Goal: Entertainment & Leisure: Consume media (video, audio)

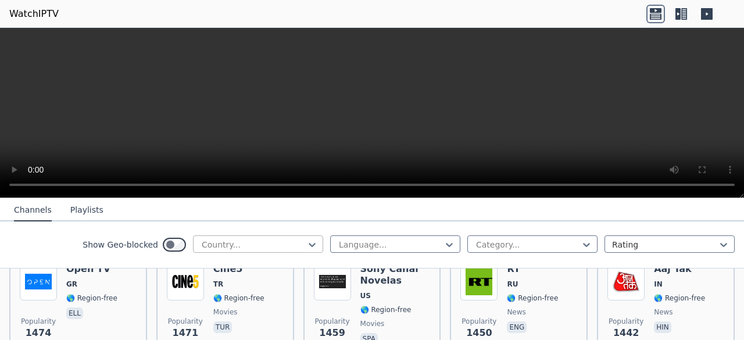
scroll to position [1112, 0]
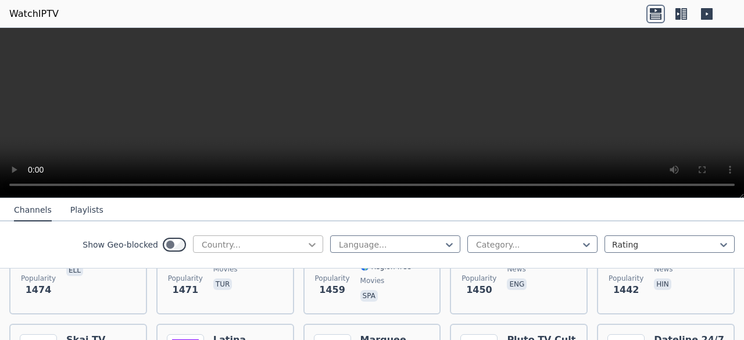
click at [306, 242] on icon at bounding box center [312, 245] width 12 height 12
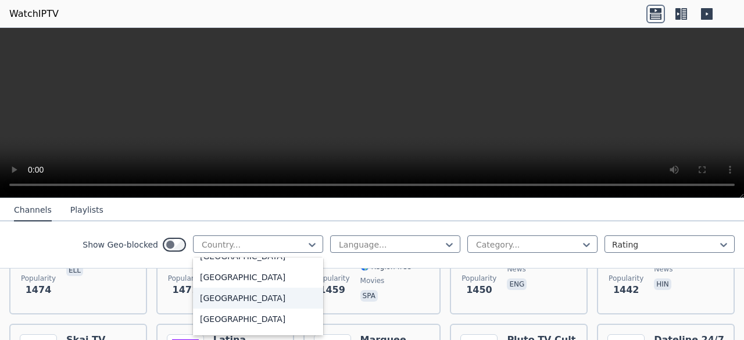
scroll to position [3663, 0]
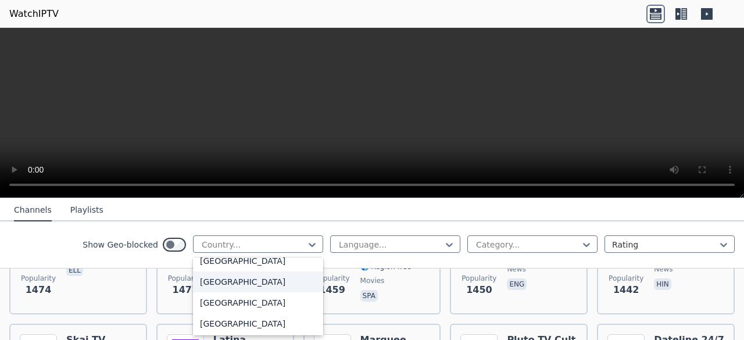
click at [221, 280] on div "[GEOGRAPHIC_DATA]" at bounding box center [258, 282] width 130 height 21
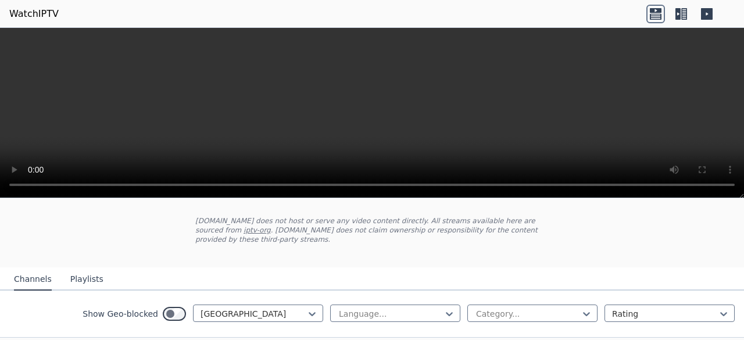
scroll to position [116, 0]
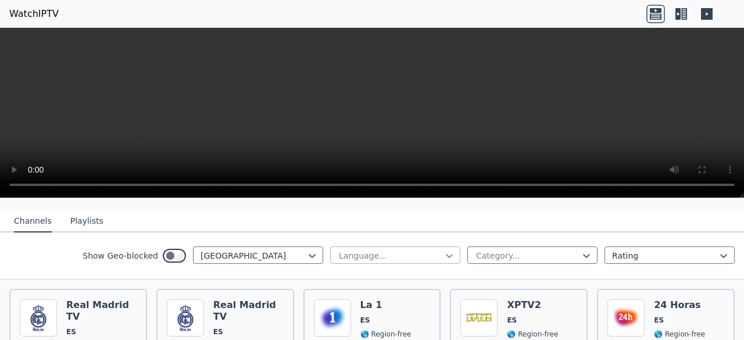
click at [444, 250] on icon at bounding box center [450, 256] width 12 height 12
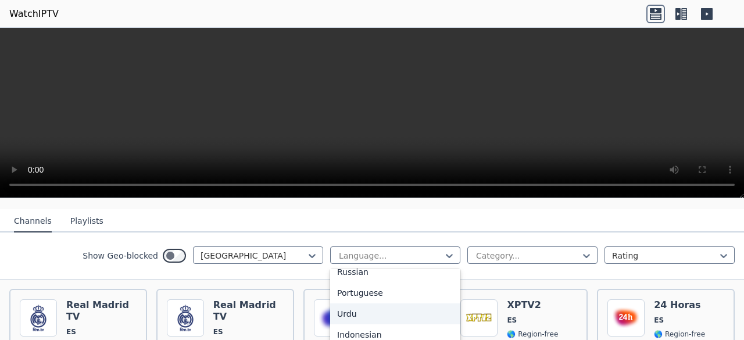
scroll to position [98, 0]
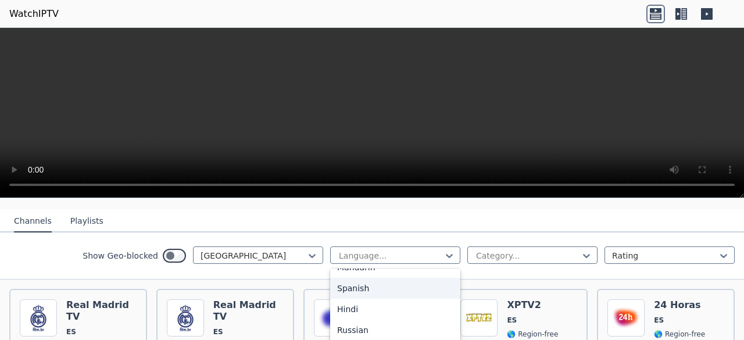
click at [358, 280] on div "Spanish" at bounding box center [395, 288] width 130 height 21
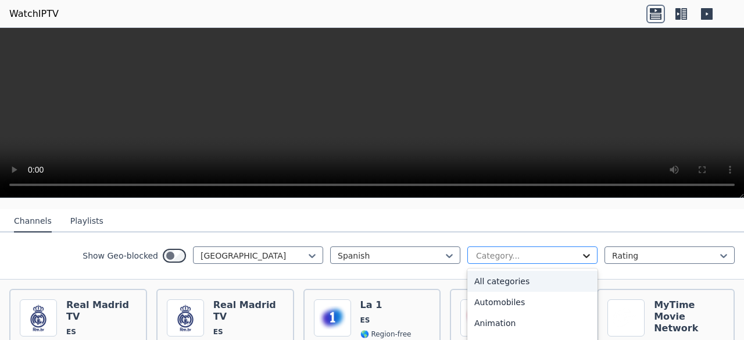
click at [583, 254] on icon at bounding box center [586, 256] width 7 height 4
click at [525, 275] on div "All categories" at bounding box center [532, 281] width 130 height 21
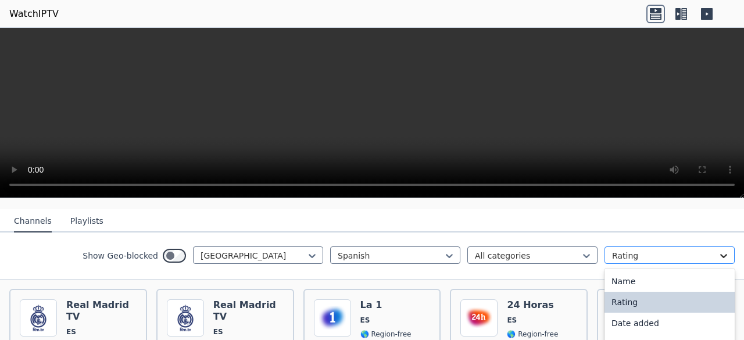
click at [720, 254] on icon at bounding box center [723, 256] width 7 height 4
click at [520, 260] on div "Show Geo-blocked [GEOGRAPHIC_DATA] Spanish All categories 4 results available. …" at bounding box center [372, 256] width 744 height 47
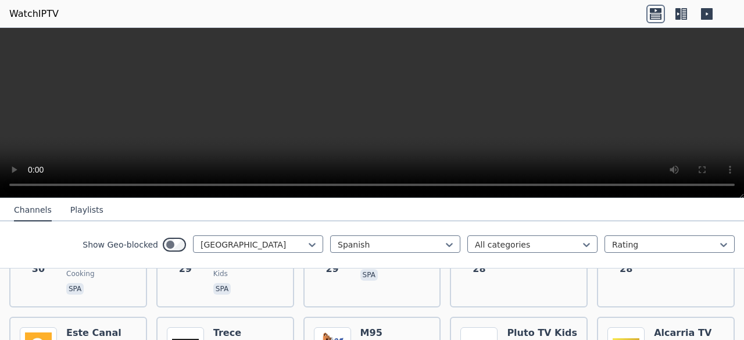
scroll to position [1977, 0]
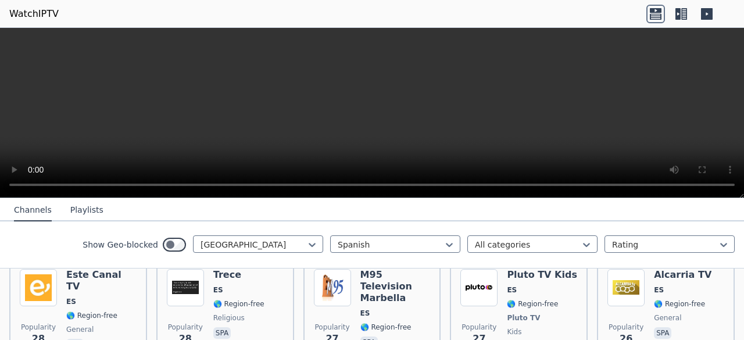
click at [70, 210] on button "Playlists" at bounding box center [86, 210] width 33 height 22
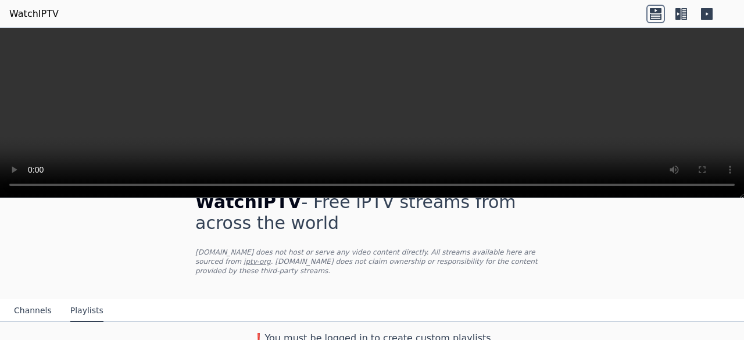
click at [698, 15] on icon at bounding box center [707, 14] width 19 height 19
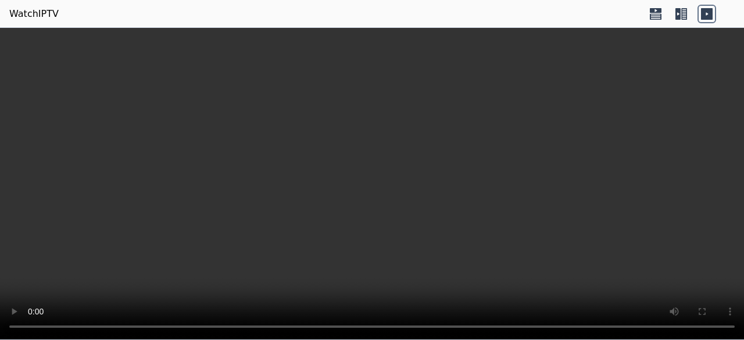
click at [684, 16] on icon at bounding box center [681, 14] width 19 height 19
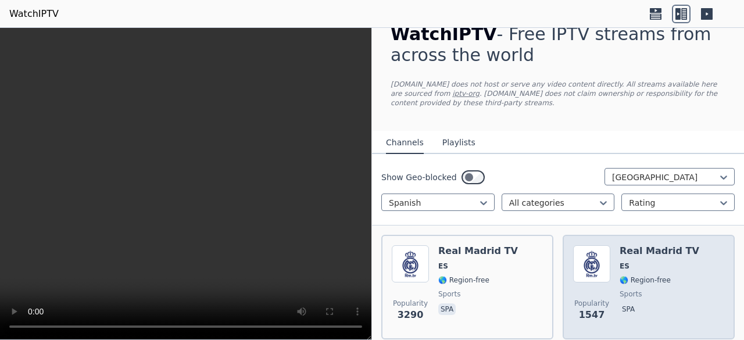
scroll to position [0, 0]
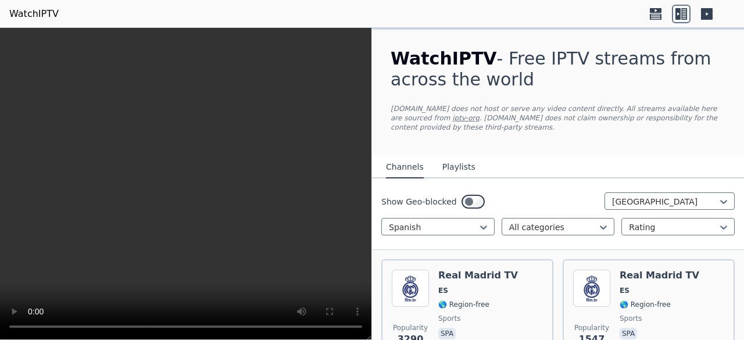
click at [655, 10] on icon at bounding box center [656, 14] width 19 height 19
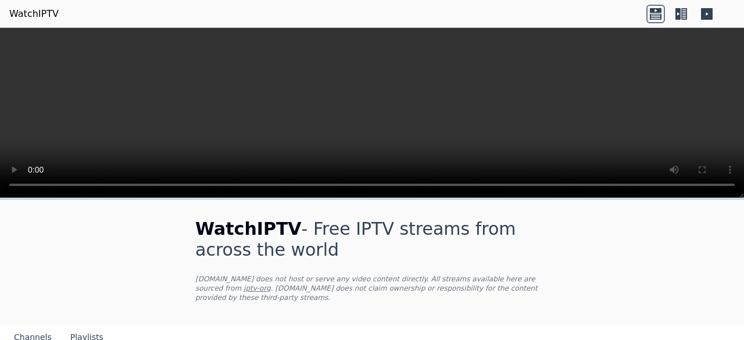
click at [655, 10] on icon at bounding box center [656, 14] width 19 height 19
click at [679, 15] on icon at bounding box center [681, 14] width 19 height 19
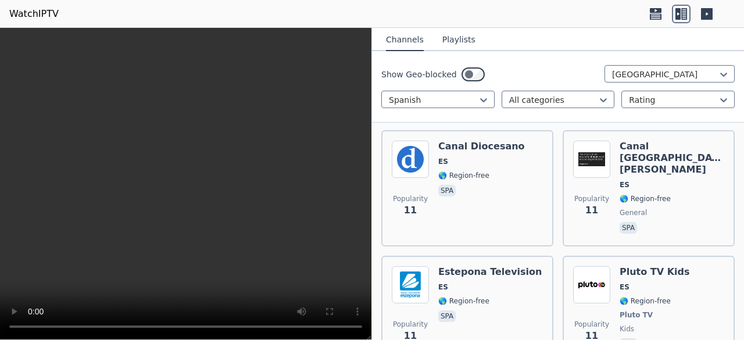
scroll to position [8780, 0]
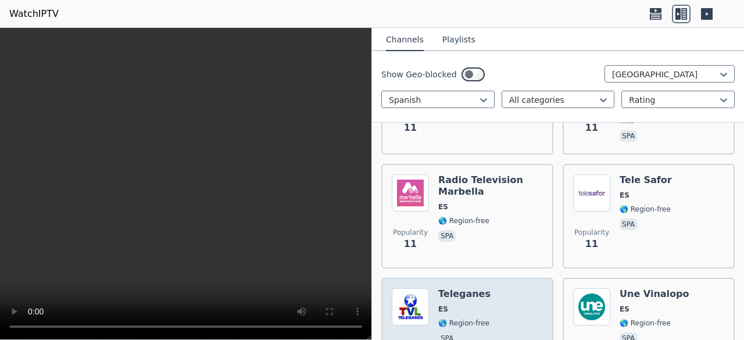
click at [462, 288] on h6 "Teleganes" at bounding box center [464, 294] width 52 height 12
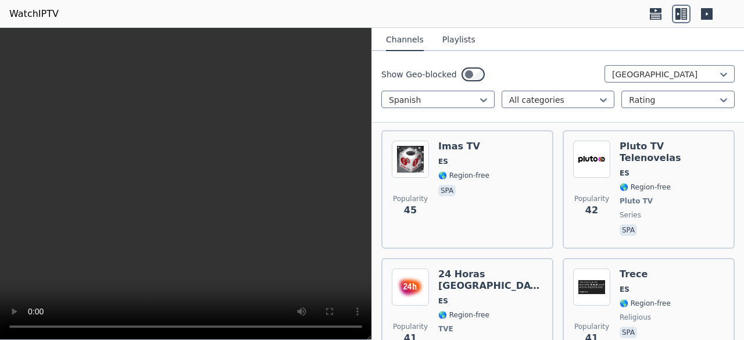
scroll to position [3372, 0]
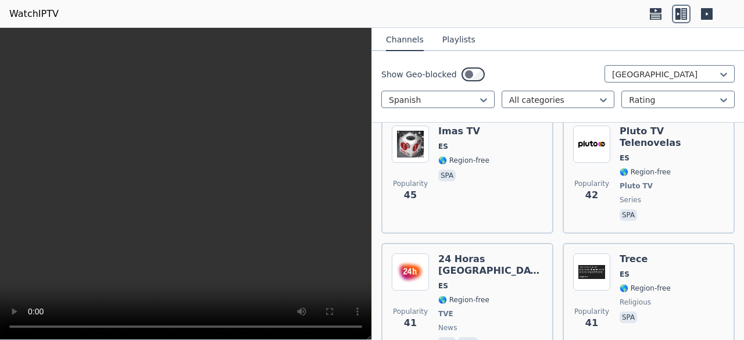
click at [491, 309] on span "TVE" at bounding box center [490, 313] width 105 height 9
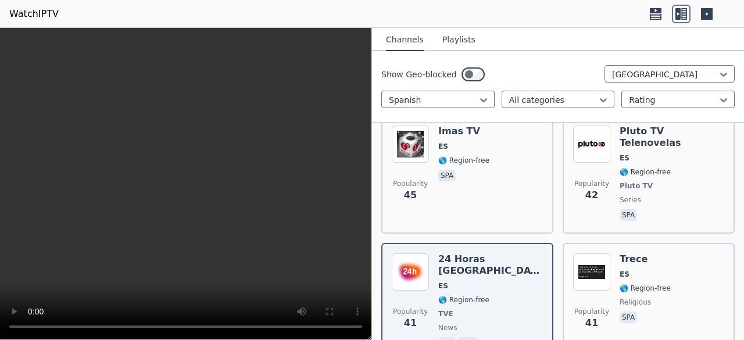
click at [491, 309] on span "TVE" at bounding box center [490, 313] width 105 height 9
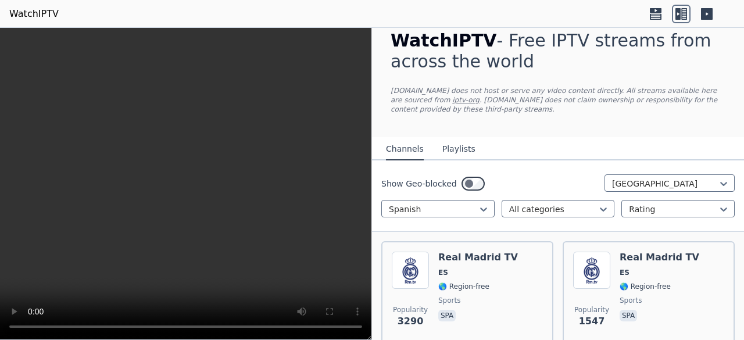
scroll to position [0, 0]
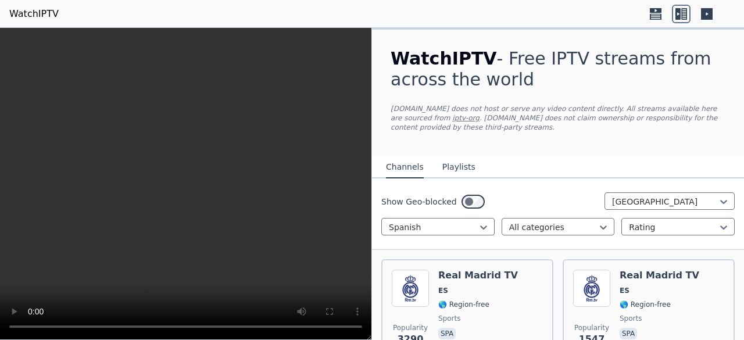
click at [456, 169] on button "Playlists" at bounding box center [458, 167] width 33 height 22
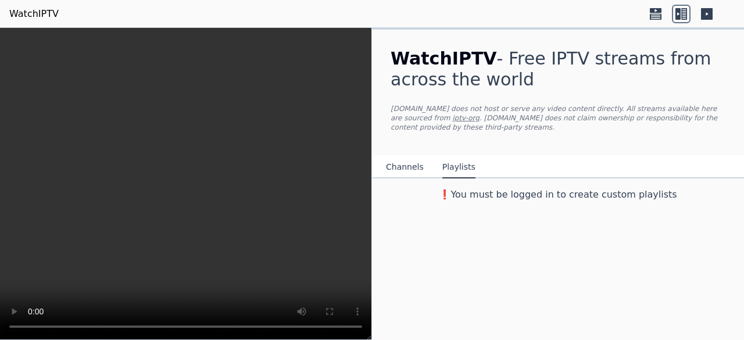
click at [399, 156] on button "Channels" at bounding box center [405, 167] width 38 height 22
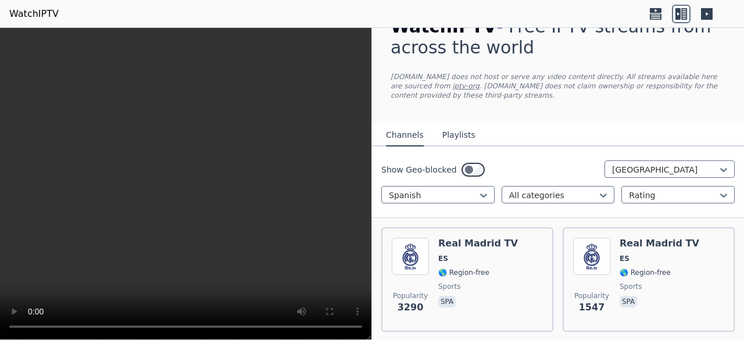
scroll to position [58, 0]
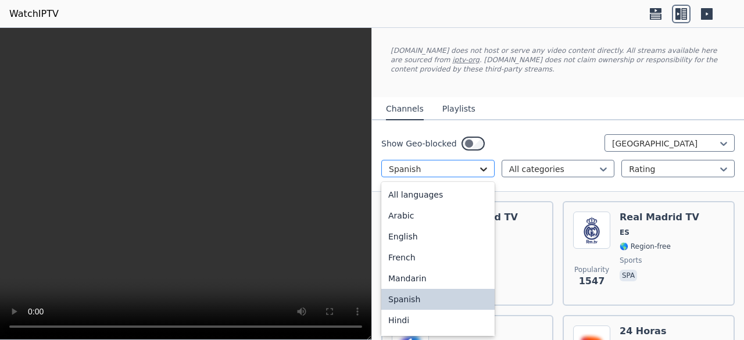
click at [480, 169] on icon at bounding box center [483, 169] width 7 height 4
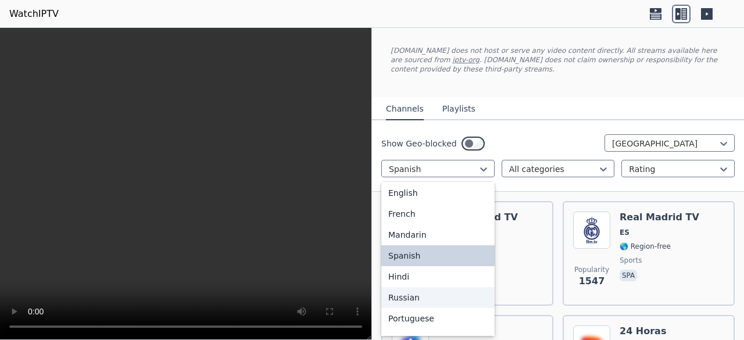
scroll to position [20, 0]
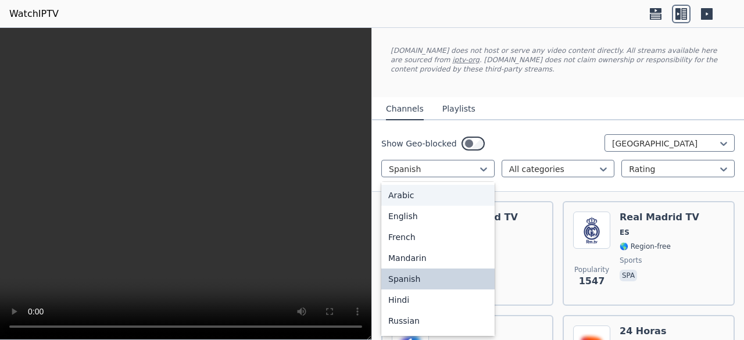
click at [404, 199] on div "Arabic" at bounding box center [437, 195] width 113 height 21
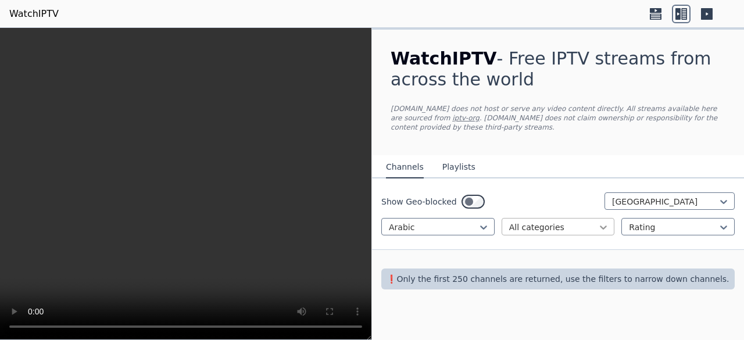
click at [605, 226] on icon at bounding box center [604, 228] width 7 height 4
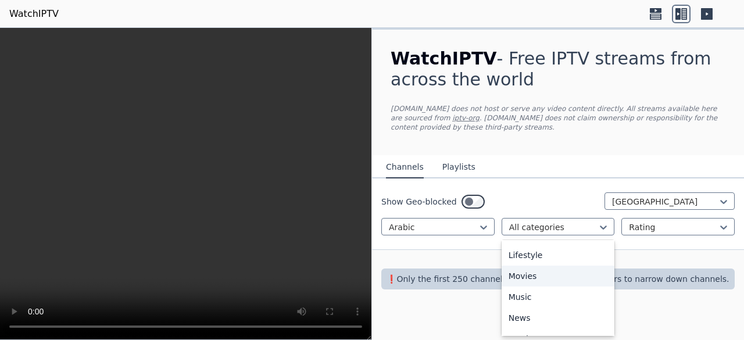
scroll to position [233, 0]
click at [538, 266] on div "General" at bounding box center [558, 271] width 113 height 21
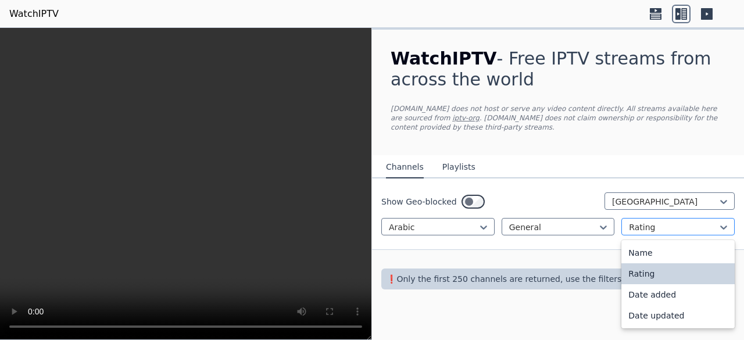
click at [730, 218] on div "Rating" at bounding box center [678, 226] width 113 height 17
click at [647, 244] on div "Name" at bounding box center [678, 252] width 113 height 21
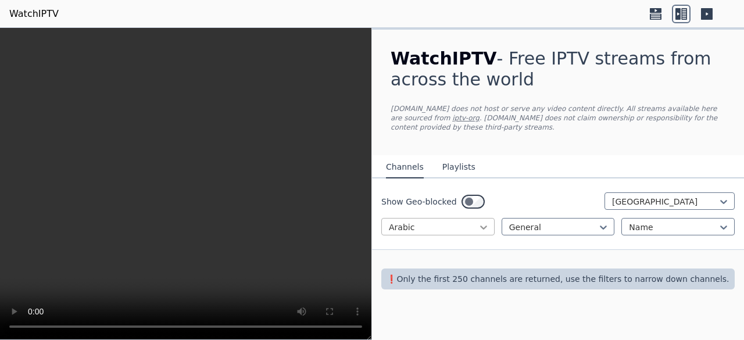
click at [484, 226] on icon at bounding box center [483, 228] width 7 height 4
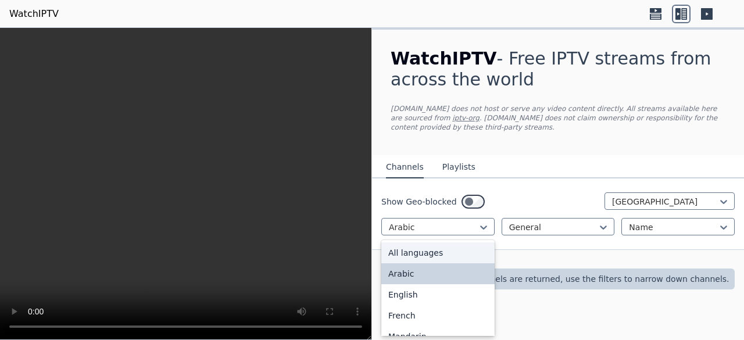
click at [427, 242] on div "All languages" at bounding box center [437, 252] width 113 height 21
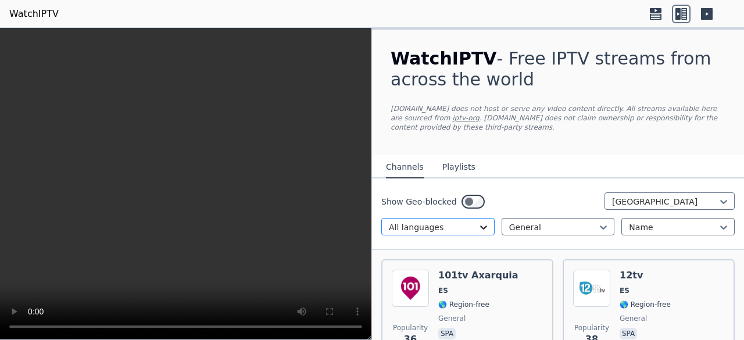
click at [482, 224] on icon at bounding box center [484, 228] width 12 height 12
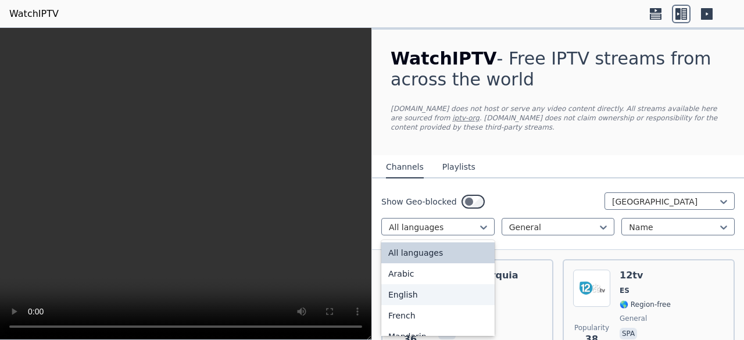
click at [412, 296] on div "English" at bounding box center [437, 294] width 113 height 21
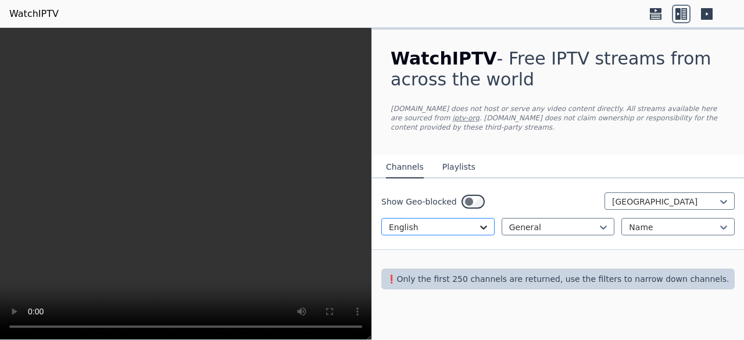
click at [486, 226] on icon at bounding box center [483, 228] width 7 height 4
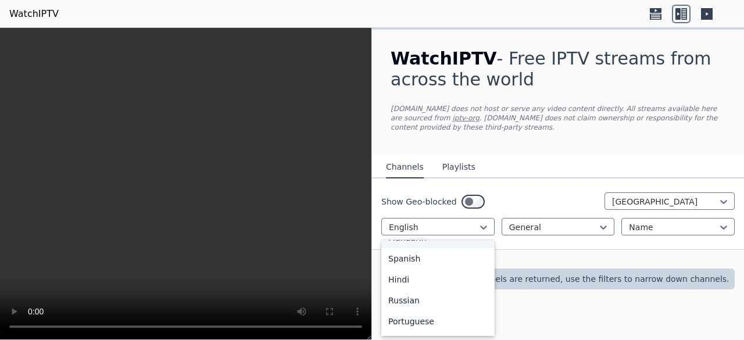
scroll to position [116, 0]
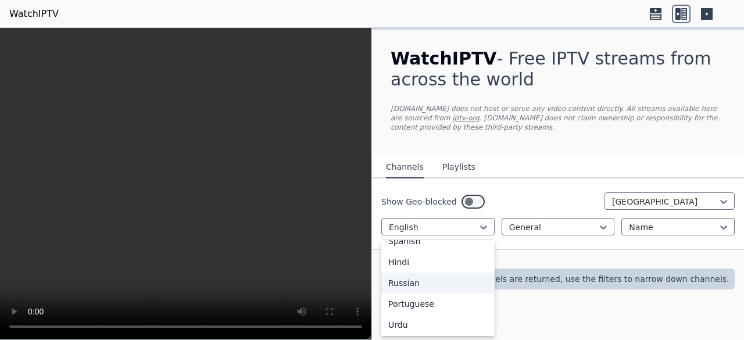
click at [447, 273] on div "Russian" at bounding box center [437, 283] width 113 height 21
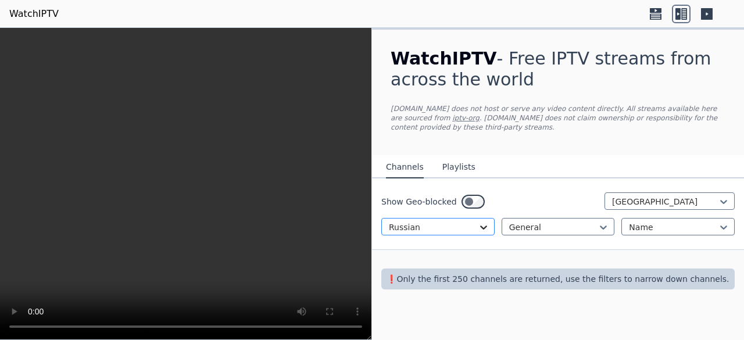
click at [485, 222] on icon at bounding box center [484, 228] width 12 height 12
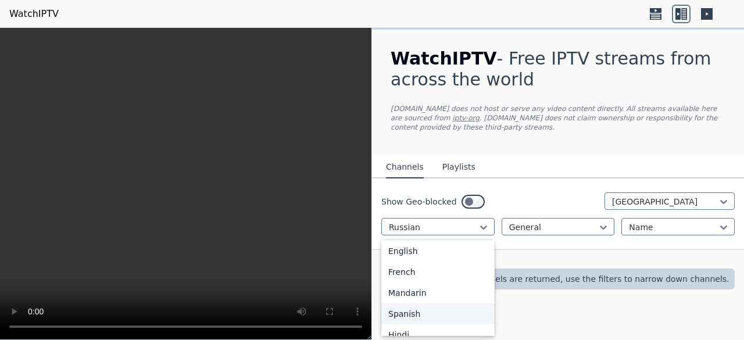
scroll to position [60, 0]
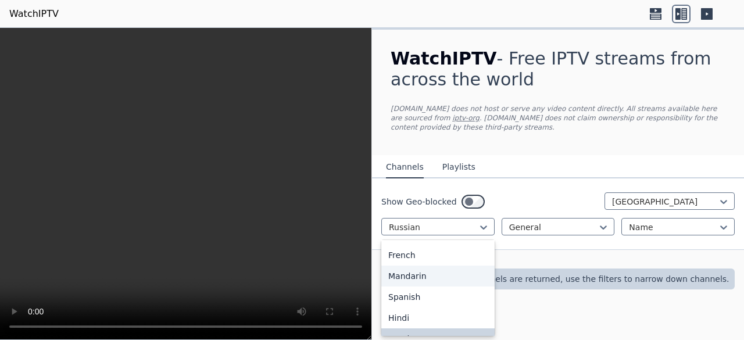
click at [451, 269] on div "Mandarin" at bounding box center [437, 276] width 113 height 21
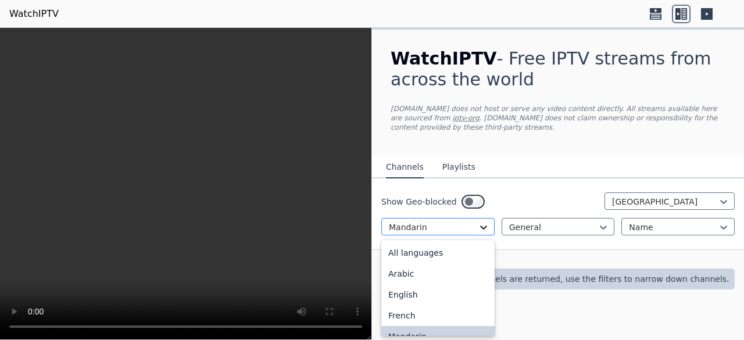
click at [481, 226] on icon at bounding box center [483, 228] width 7 height 4
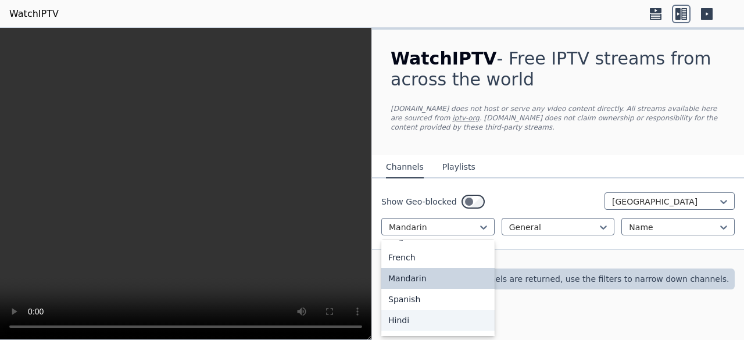
click at [406, 315] on div "Hindi" at bounding box center [437, 320] width 113 height 21
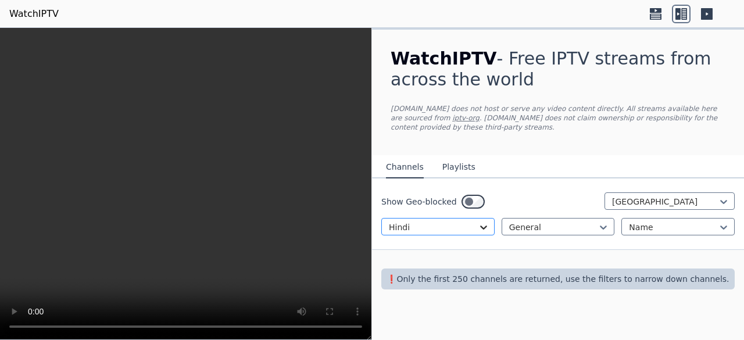
click at [484, 222] on icon at bounding box center [484, 228] width 12 height 12
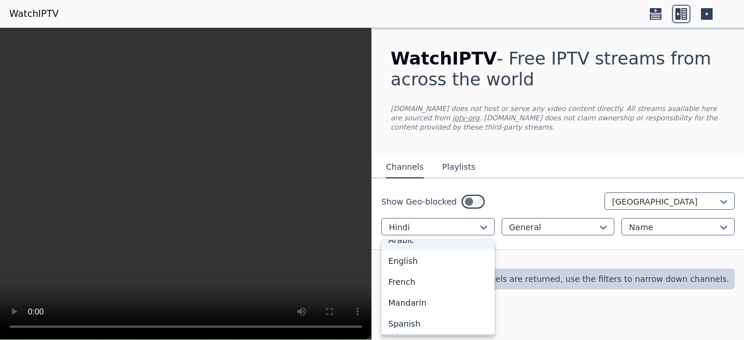
scroll to position [58, 0]
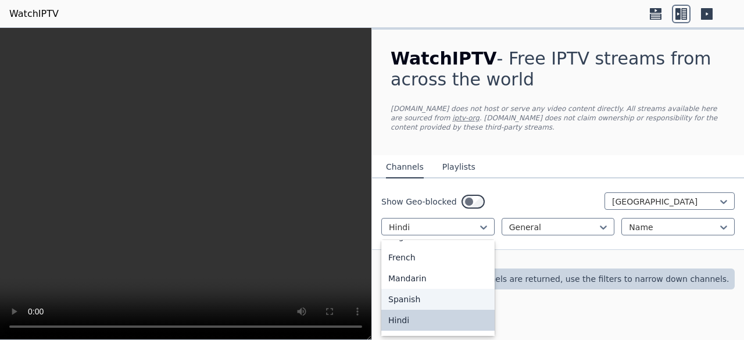
click at [406, 289] on div "Spanish" at bounding box center [437, 299] width 113 height 21
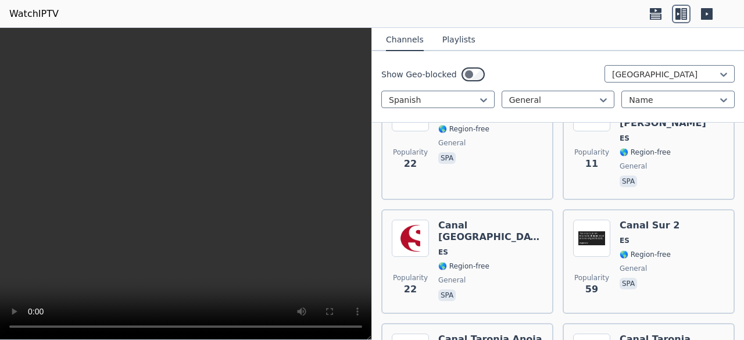
scroll to position [756, 0]
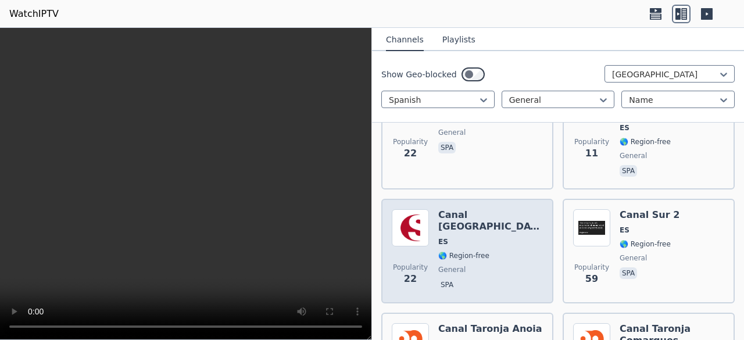
click at [494, 254] on div "Canal [GEOGRAPHIC_DATA] ES 🌎 Region-free general spa" at bounding box center [490, 251] width 105 height 84
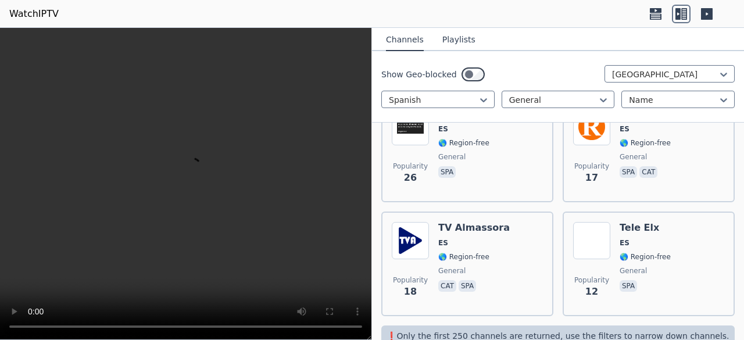
scroll to position [1672, 0]
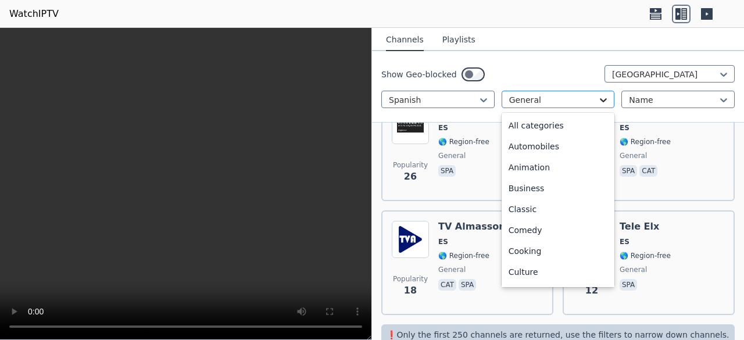
click at [601, 99] on icon at bounding box center [604, 100] width 7 height 4
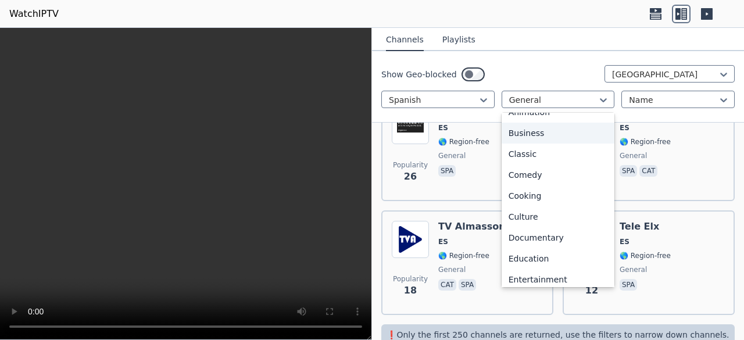
scroll to position [0, 0]
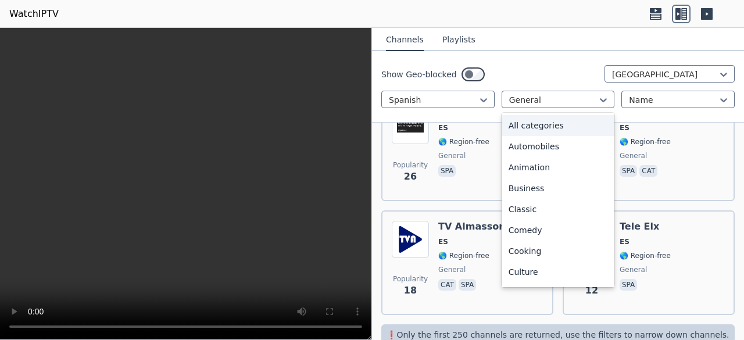
click at [550, 128] on div "All categories" at bounding box center [558, 125] width 113 height 21
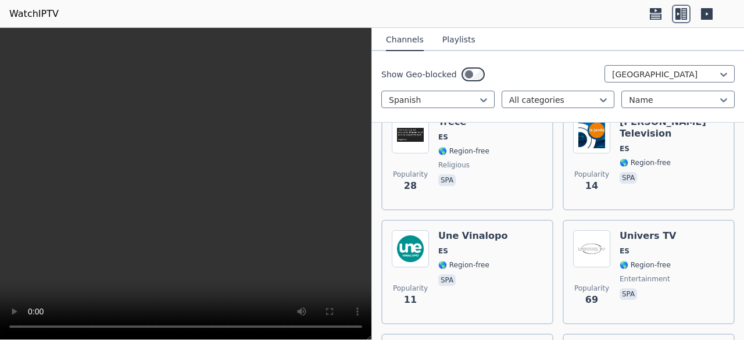
scroll to position [9728, 0]
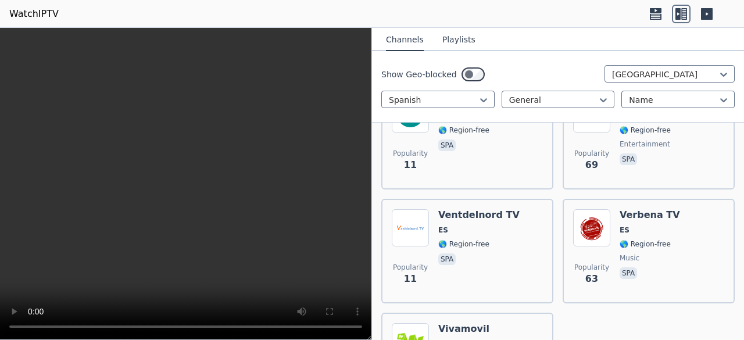
scroll to position [1672, 0]
